Goal: Navigation & Orientation: Find specific page/section

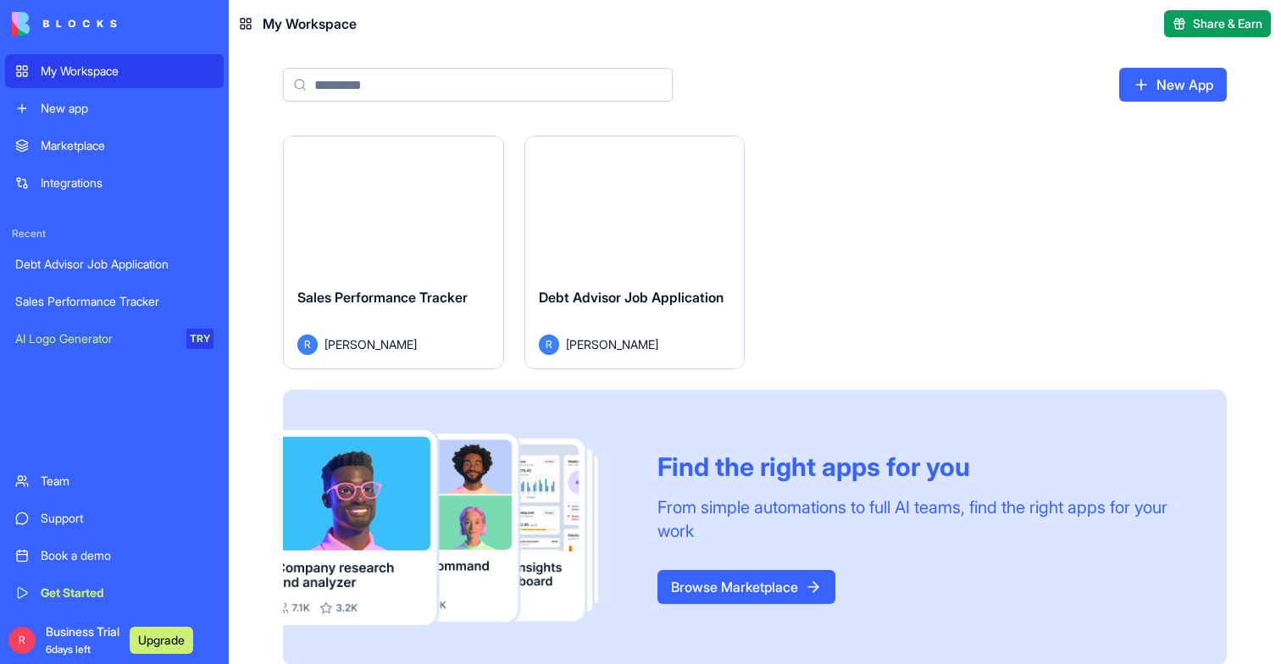
click at [672, 203] on button "Launch" at bounding box center [634, 205] width 127 height 34
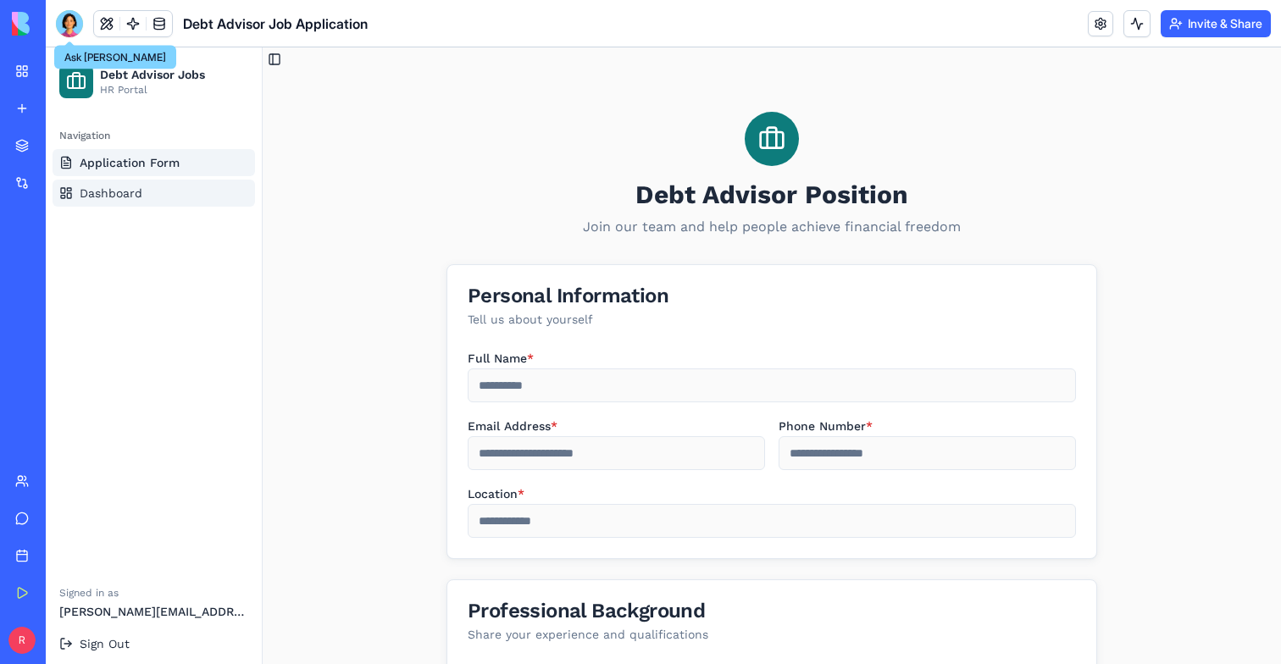
click at [152, 184] on link "Dashboard" at bounding box center [154, 193] width 202 height 27
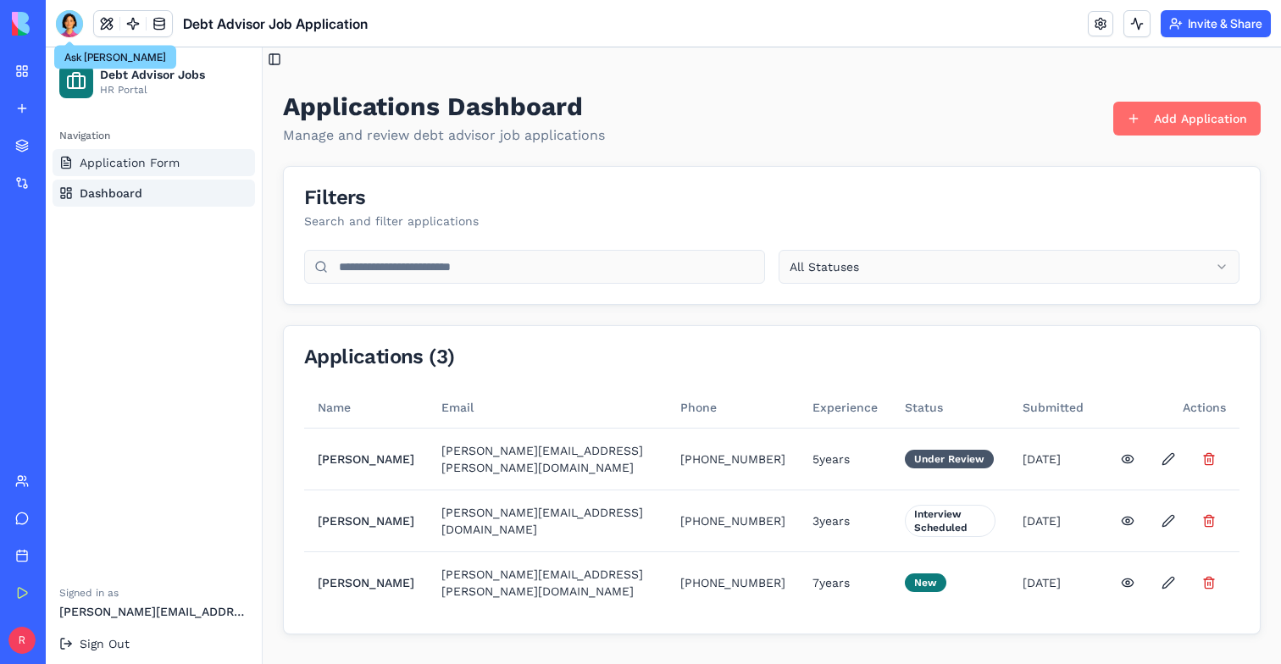
click at [156, 168] on span "Application Form" at bounding box center [130, 162] width 100 height 17
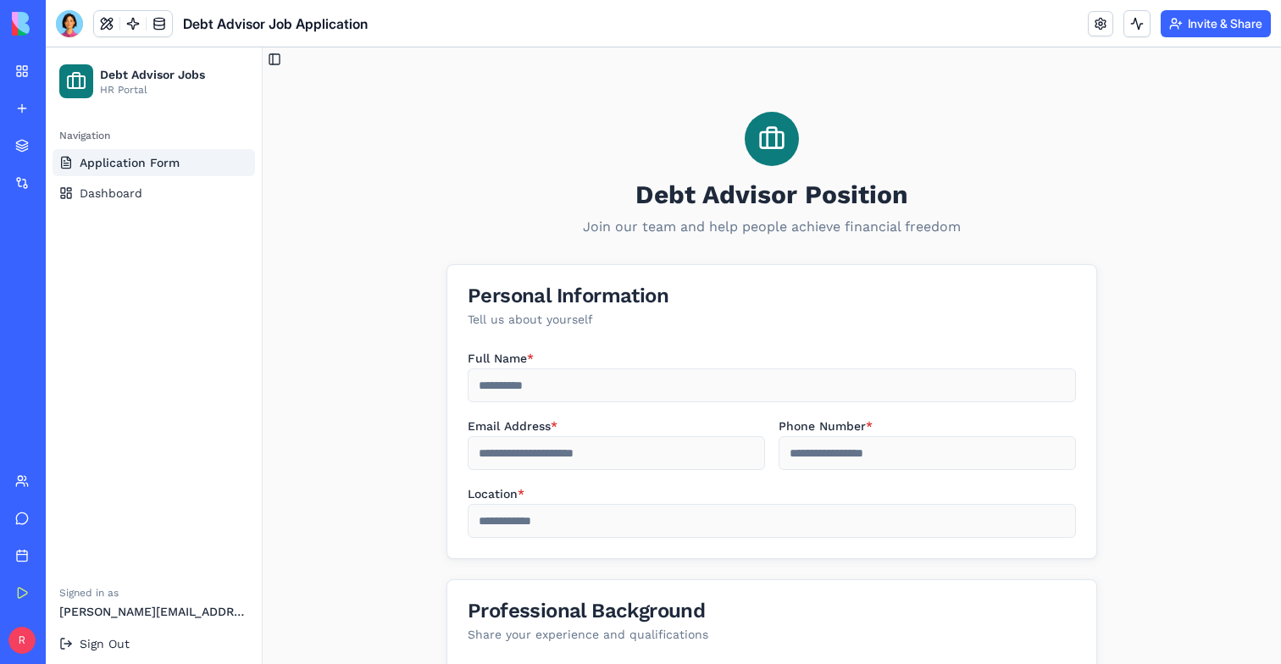
click at [23, 57] on link "My Workspace" at bounding box center [39, 71] width 68 height 34
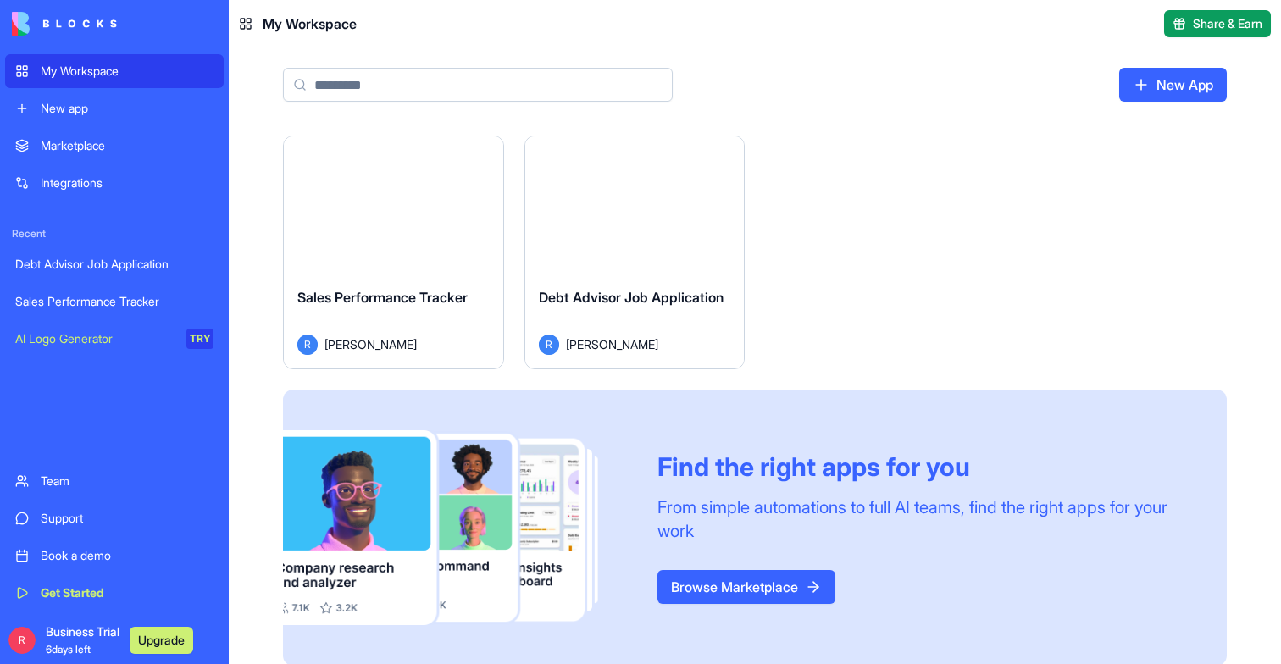
click at [455, 277] on div "Sales Performance Tracker [PERSON_NAME]" at bounding box center [393, 321] width 219 height 95
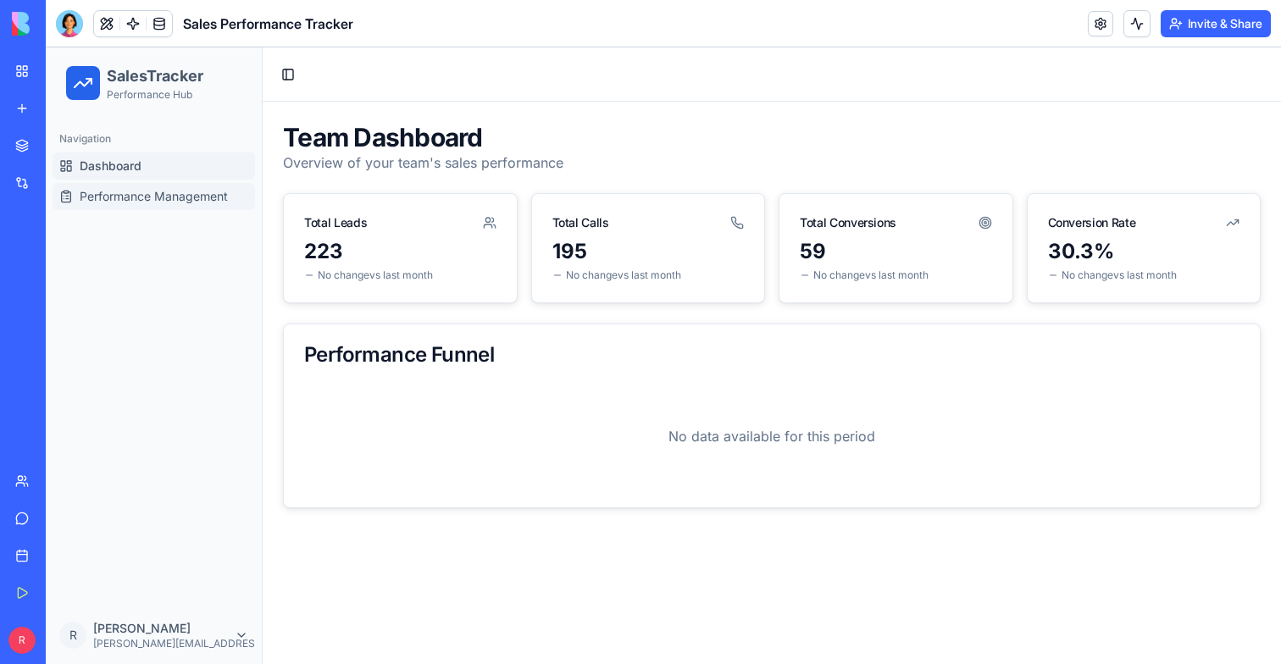
click at [167, 193] on span "Performance Management" at bounding box center [154, 196] width 148 height 17
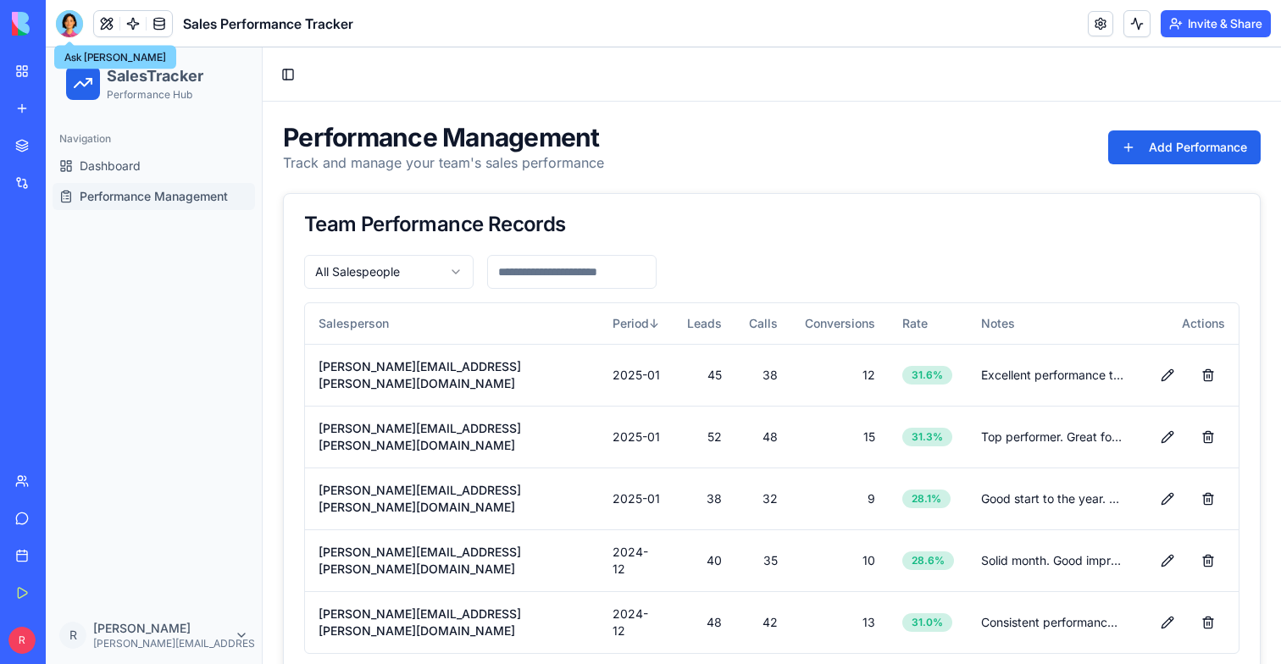
click at [65, 18] on div at bounding box center [69, 23] width 27 height 27
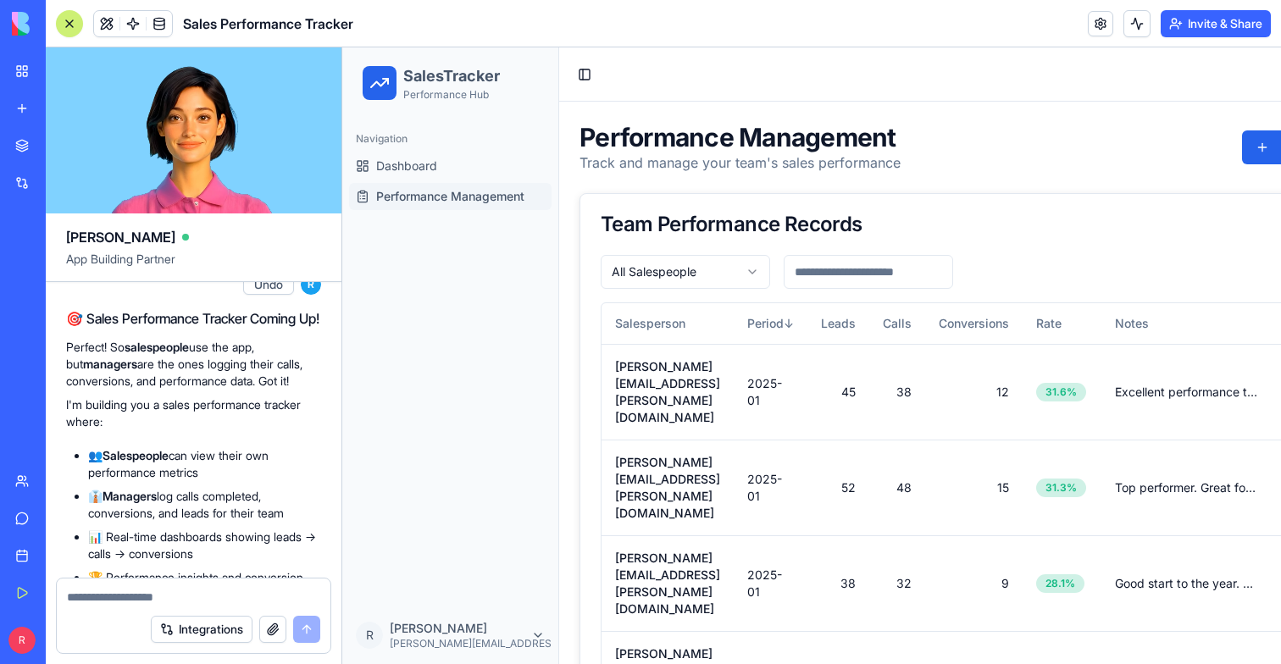
scroll to position [1828, 0]
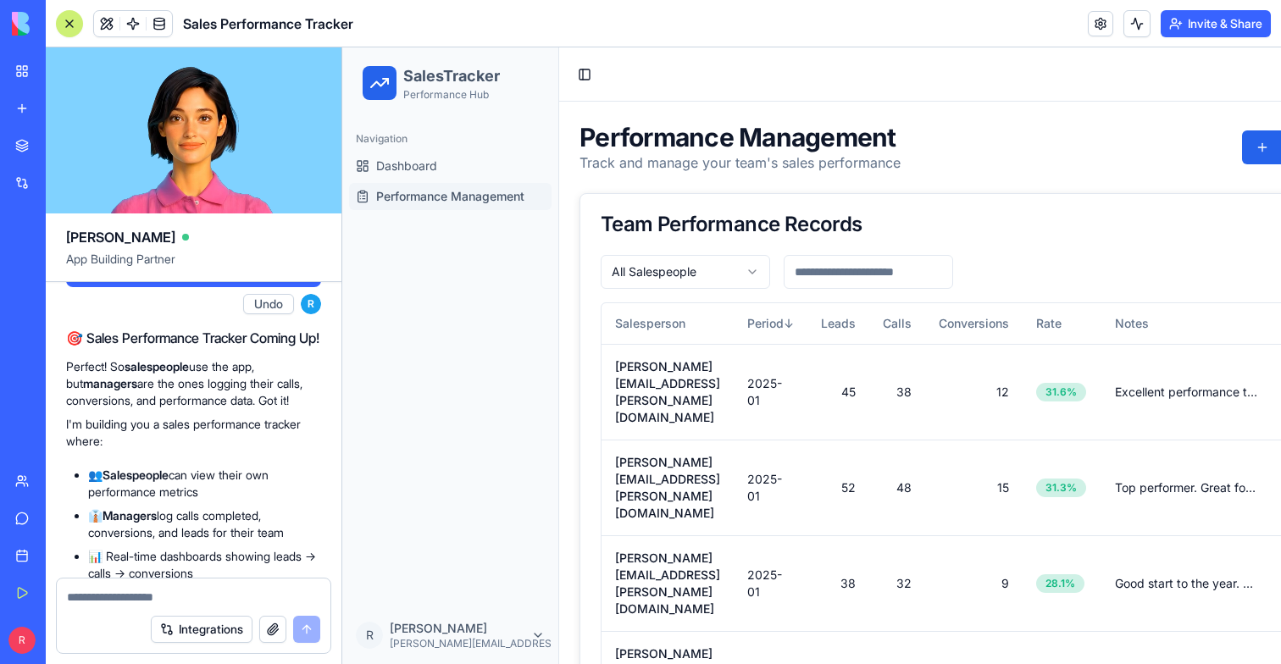
click at [14, 72] on link "My Workspace" at bounding box center [39, 71] width 68 height 34
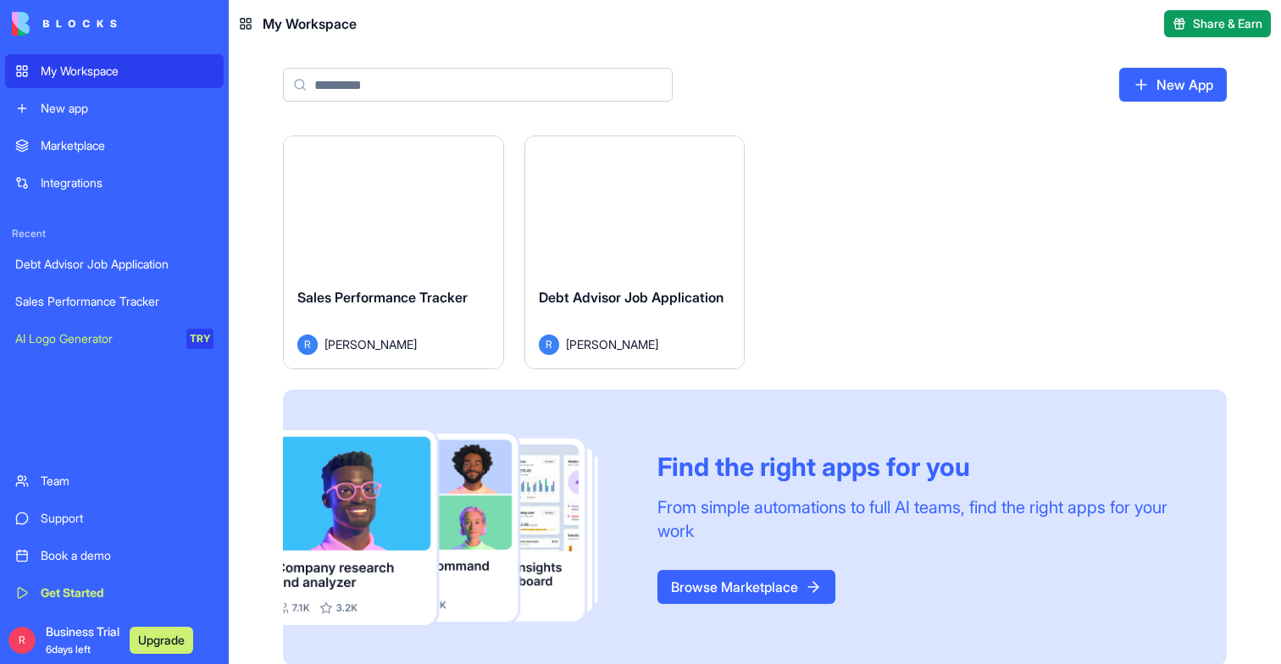
click at [582, 285] on div "Debt Advisor Job Application [PERSON_NAME]" at bounding box center [634, 321] width 219 height 95
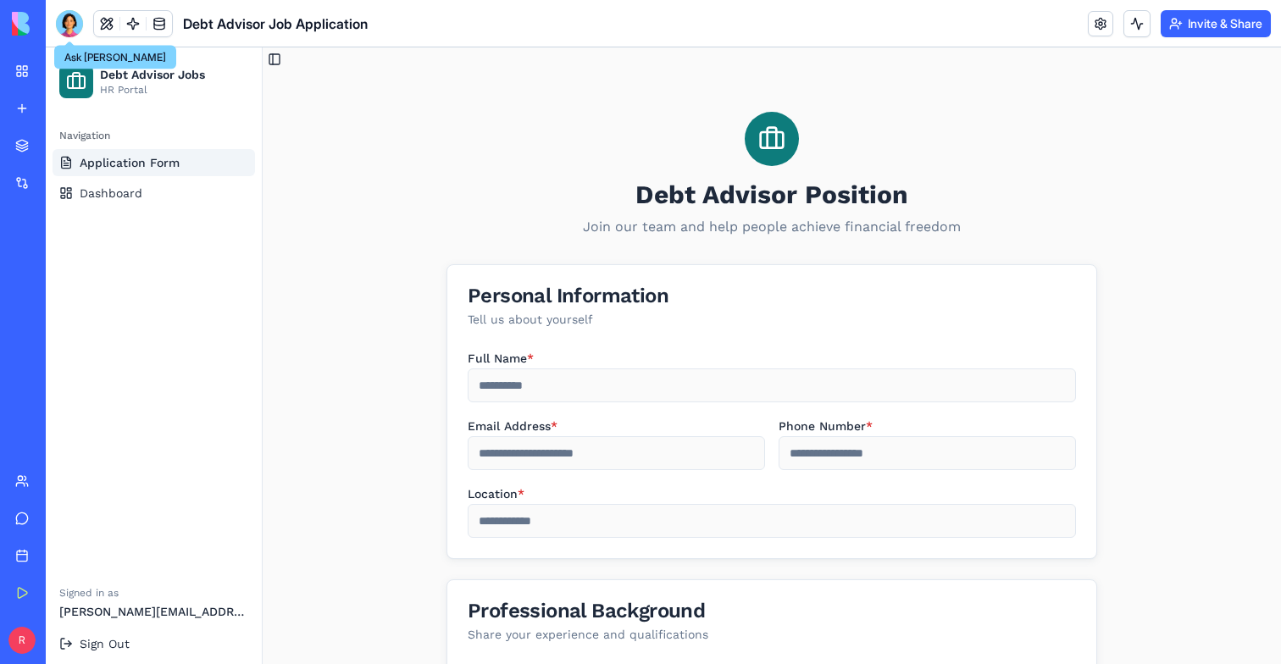
click at [74, 33] on div at bounding box center [69, 23] width 27 height 27
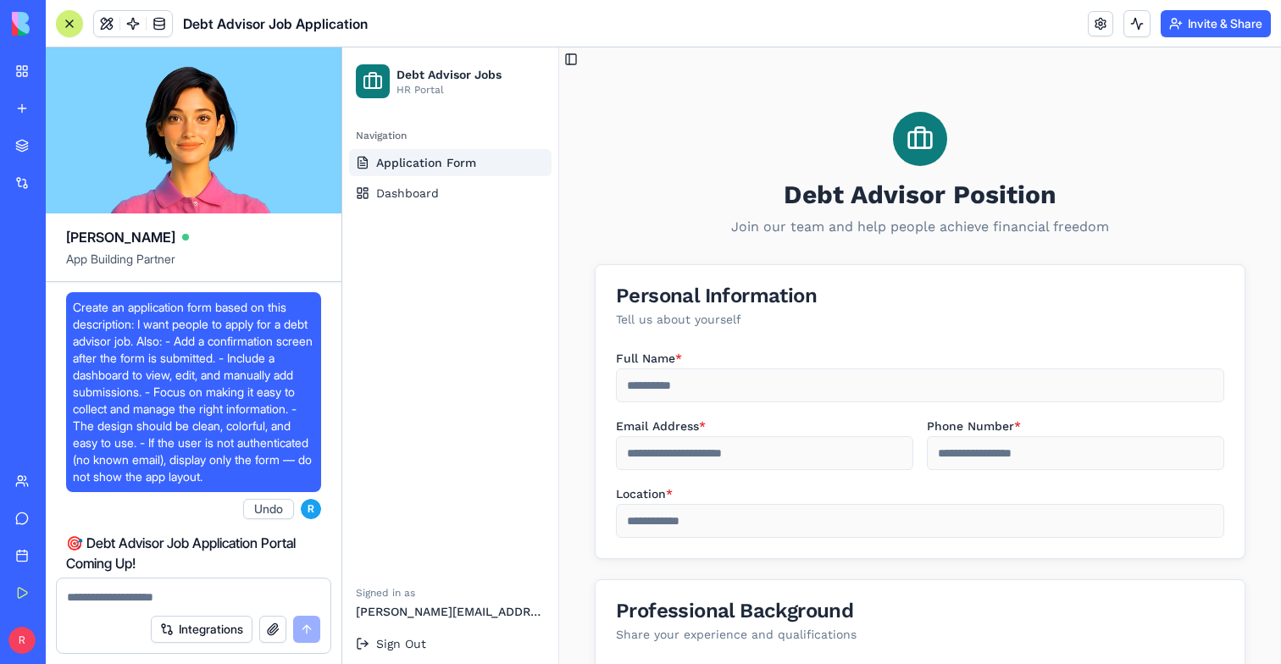
click at [6, 62] on link "My Workspace" at bounding box center [39, 71] width 68 height 34
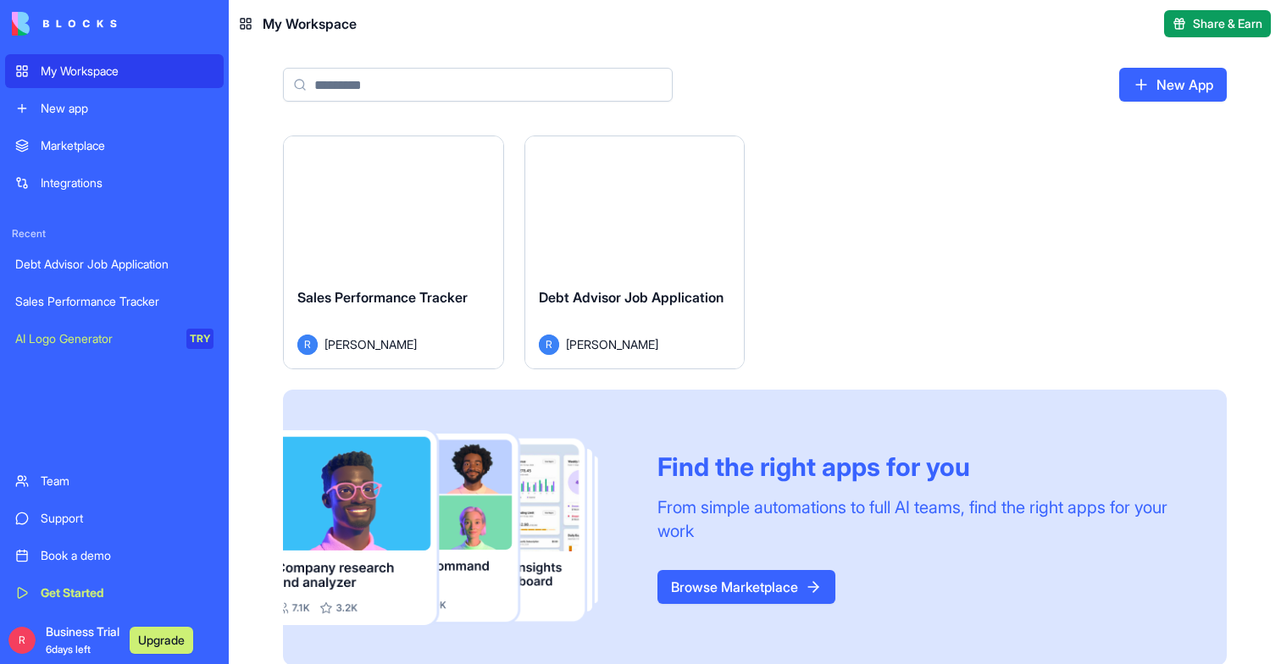
click at [395, 200] on button "Launch" at bounding box center [392, 205] width 127 height 34
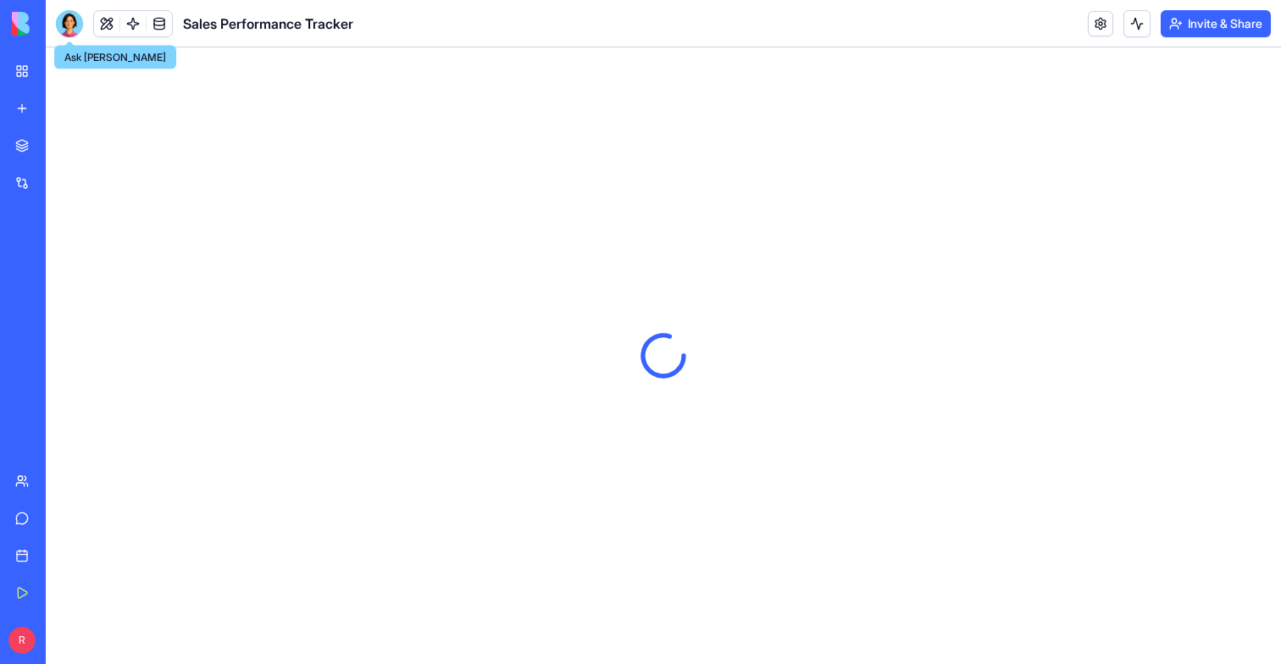
click at [64, 27] on div at bounding box center [69, 23] width 27 height 27
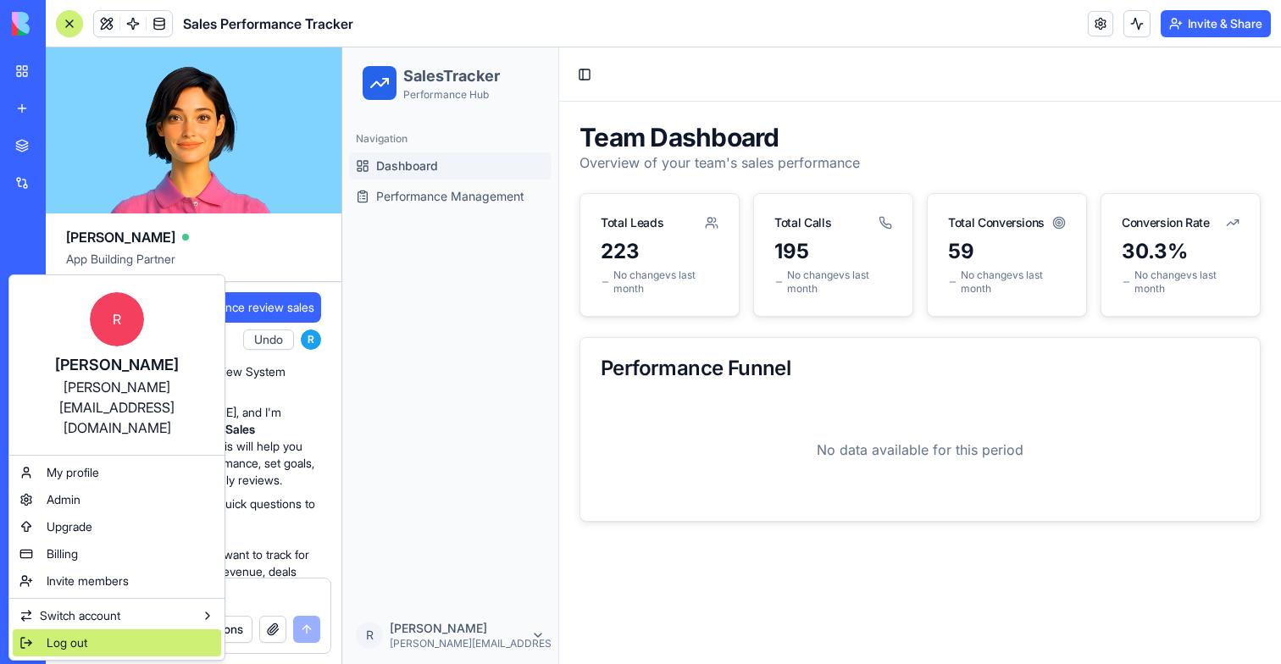
click at [54, 634] on span "Log out" at bounding box center [67, 642] width 41 height 17
